Goal: Task Accomplishment & Management: Use online tool/utility

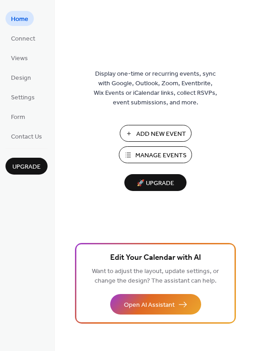
click at [157, 155] on span "Manage Events" at bounding box center [160, 156] width 51 height 10
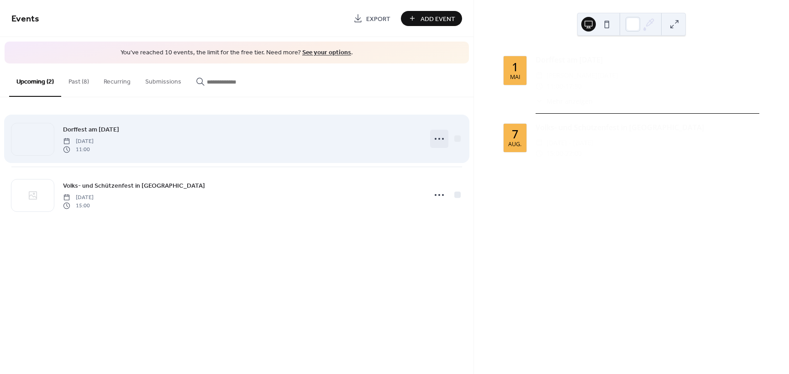
click at [437, 141] on icon at bounding box center [439, 138] width 15 height 15
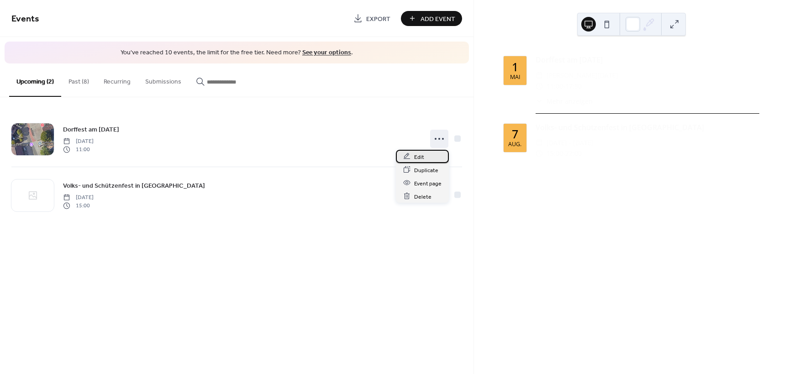
click at [421, 156] on span "Edit" at bounding box center [419, 157] width 10 height 10
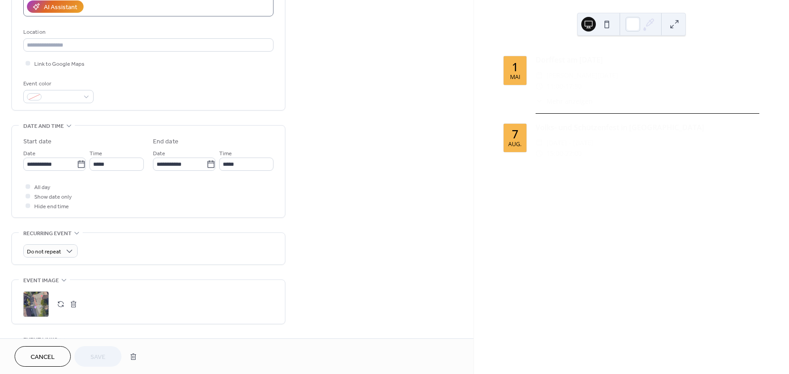
scroll to position [183, 0]
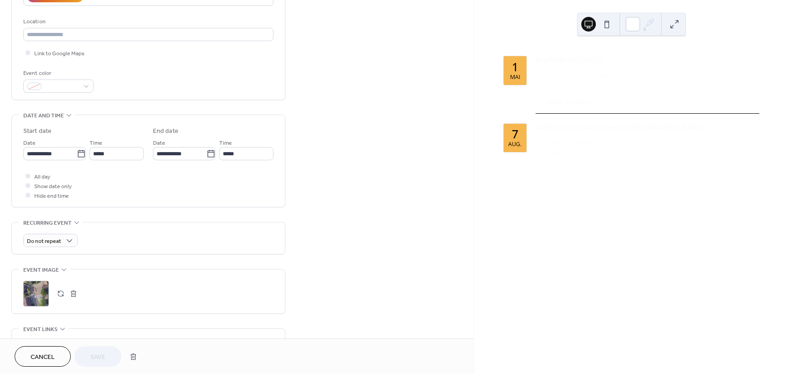
click at [39, 292] on div ";" at bounding box center [36, 294] width 26 height 26
click at [99, 355] on span "Save" at bounding box center [97, 357] width 15 height 10
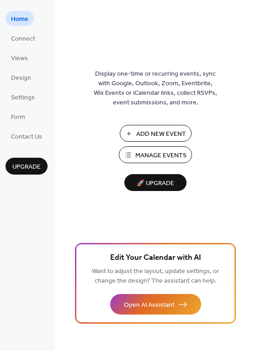
click at [161, 157] on span "Manage Events" at bounding box center [160, 156] width 51 height 10
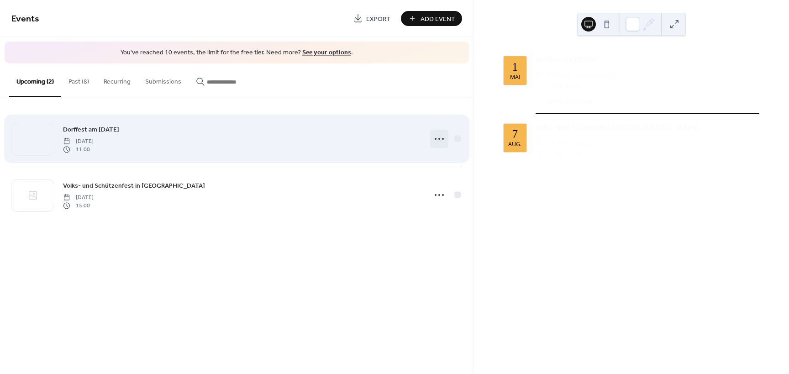
click at [441, 137] on icon at bounding box center [439, 138] width 15 height 15
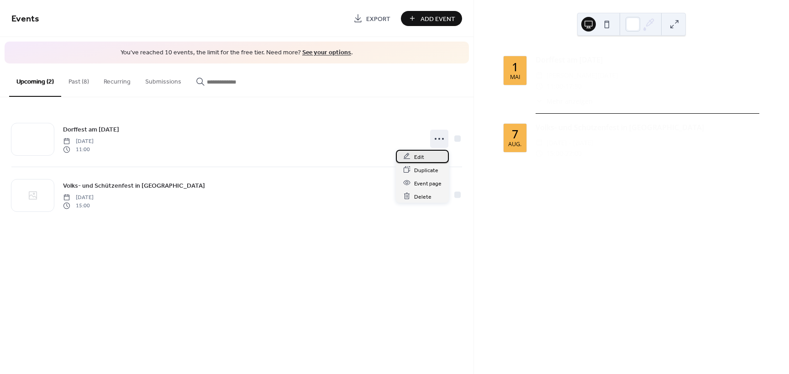
click at [415, 156] on span "Edit" at bounding box center [419, 157] width 10 height 10
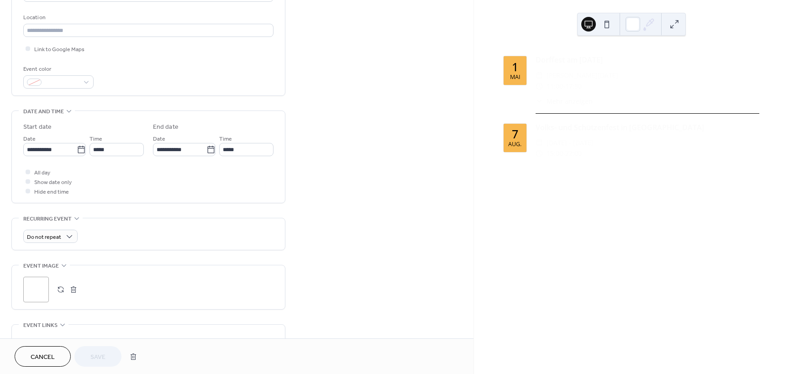
scroll to position [228, 0]
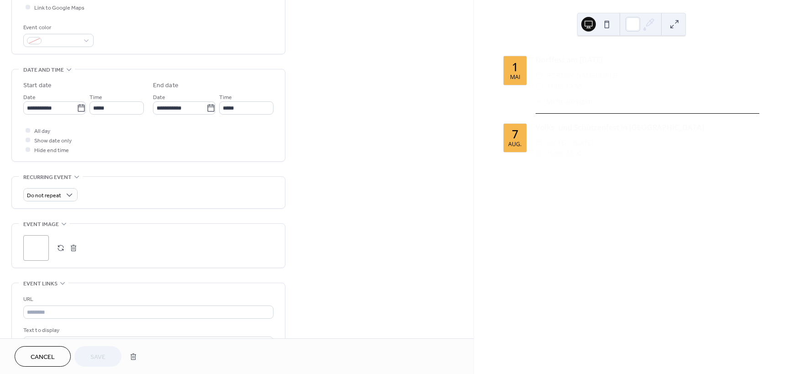
click at [63, 224] on div "•••" at bounding box center [148, 224] width 273 height 1
click at [28, 234] on div "•••" at bounding box center [148, 233] width 273 height 19
